Goal: Transaction & Acquisition: Purchase product/service

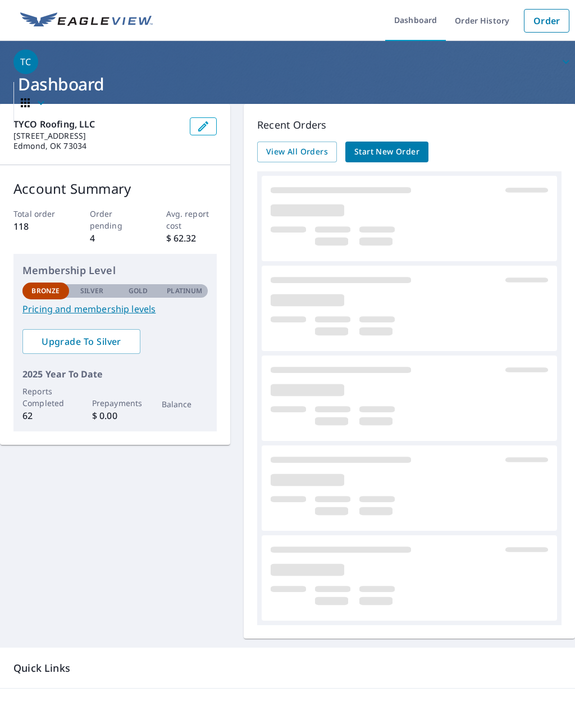
click at [382, 152] on span "Start New Order" at bounding box center [387, 152] width 65 height 14
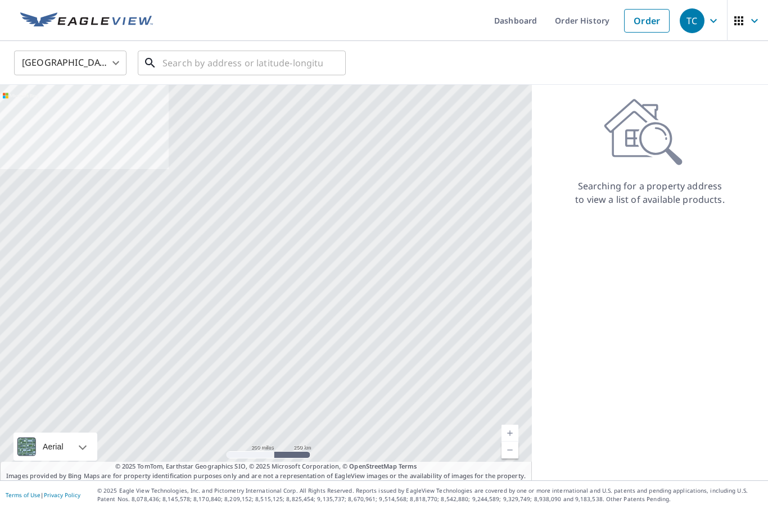
click at [256, 66] on input "text" at bounding box center [242, 62] width 160 height 31
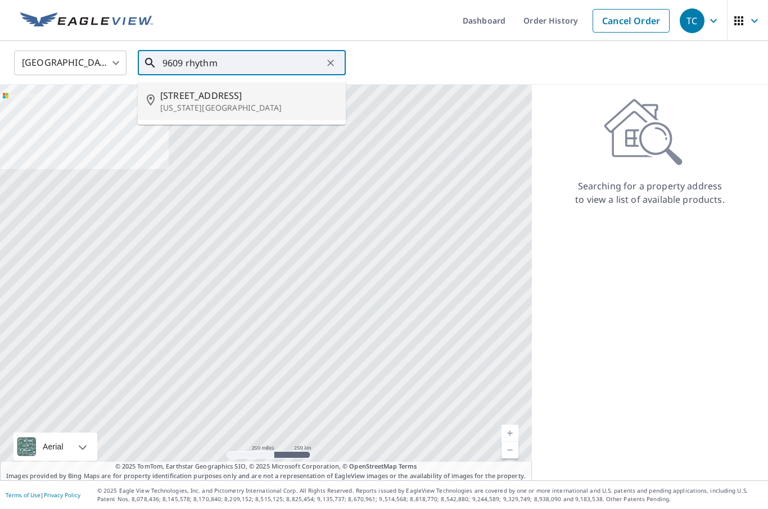
click at [233, 99] on span "[STREET_ADDRESS]" at bounding box center [248, 95] width 176 height 13
type input "[STREET_ADDRESS][US_STATE]"
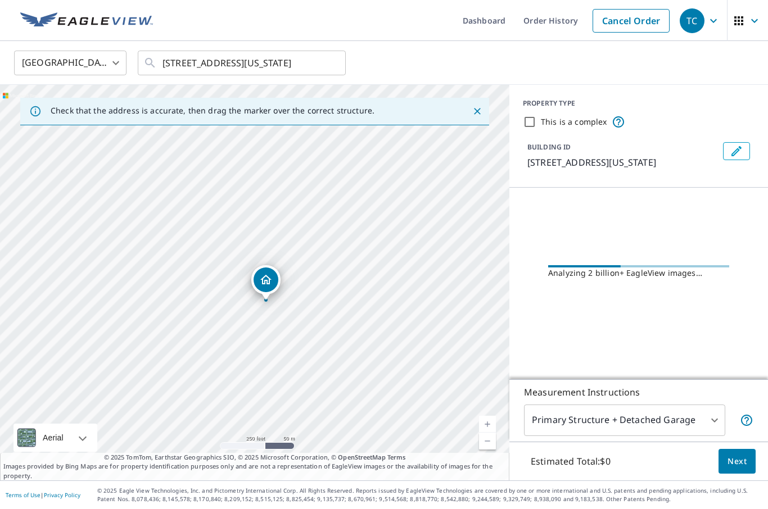
click at [492, 433] on link "Current Level 17, Zoom In" at bounding box center [487, 424] width 17 height 17
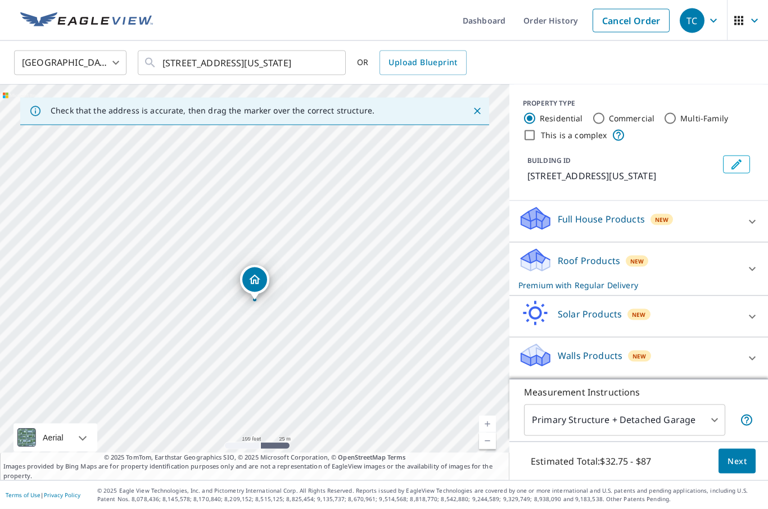
scroll to position [39, 0]
click at [575, 460] on span "Next" at bounding box center [736, 462] width 19 height 14
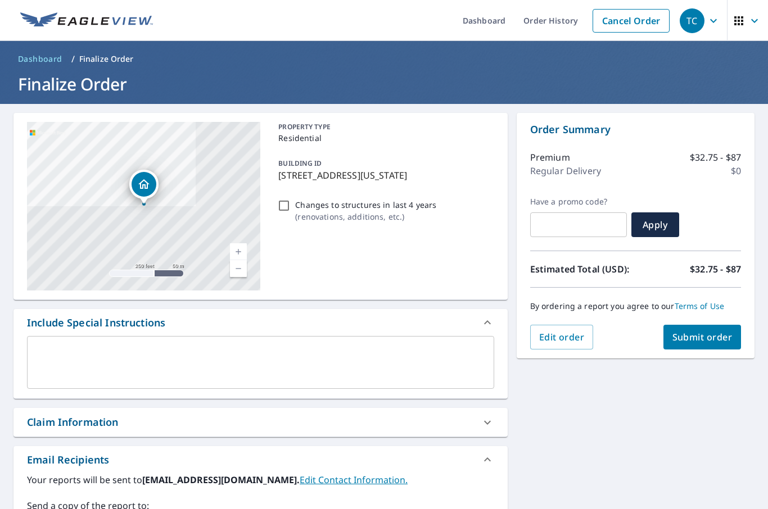
click at [575, 331] on span "Submit order" at bounding box center [702, 337] width 60 height 12
